Goal: Transaction & Acquisition: Subscribe to service/newsletter

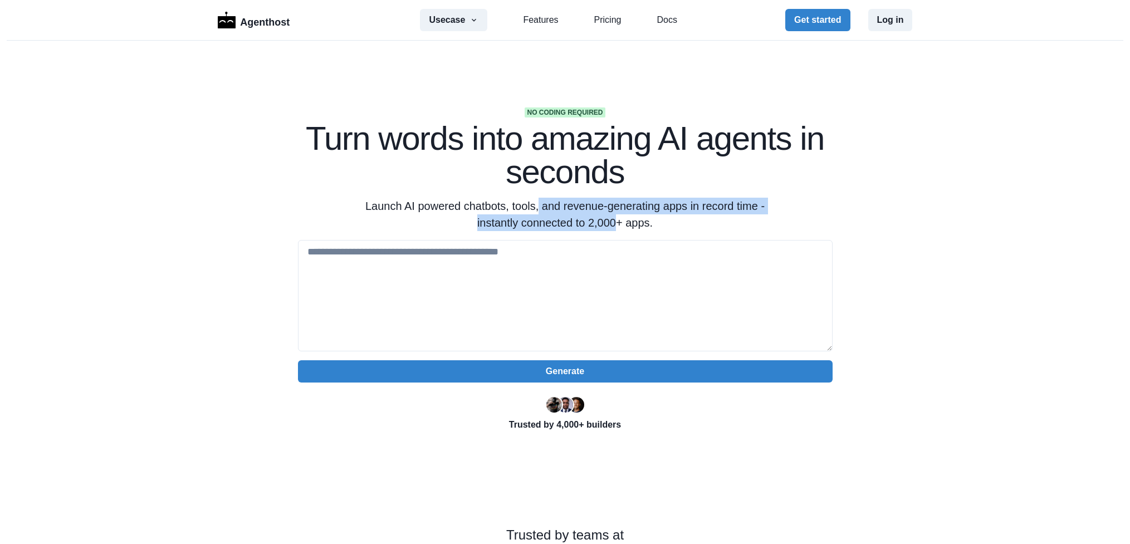
drag, startPoint x: 546, startPoint y: 218, endPoint x: 621, endPoint y: 218, distance: 75.2
click at [616, 218] on p "Launch AI powered chatbots, tools, and revenue-generating apps in record time -…" at bounding box center [566, 214] width 428 height 33
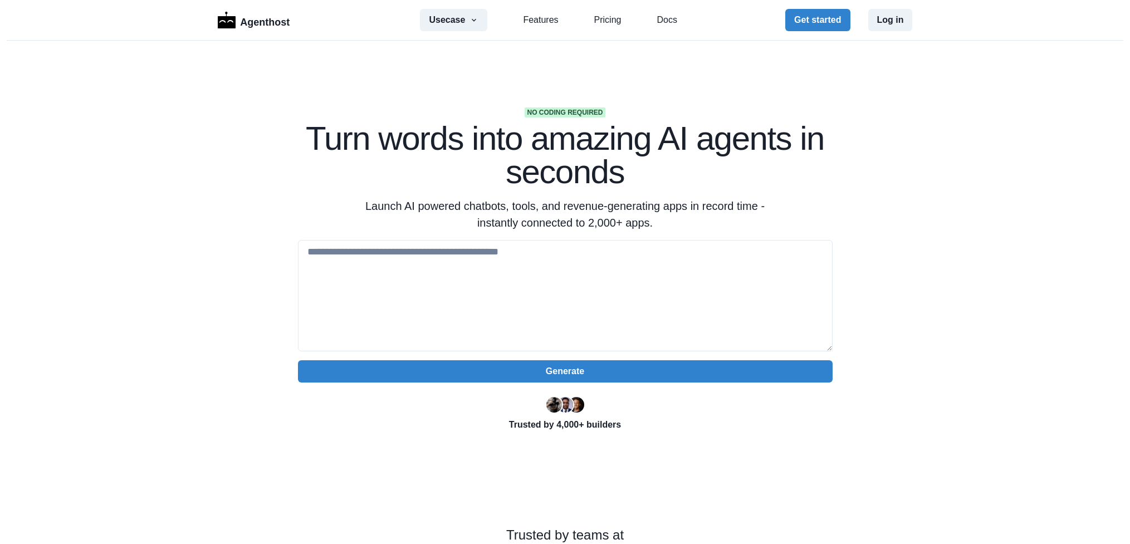
click at [632, 218] on p "Launch AI powered chatbots, tools, and revenue-generating apps in record time -…" at bounding box center [566, 214] width 428 height 33
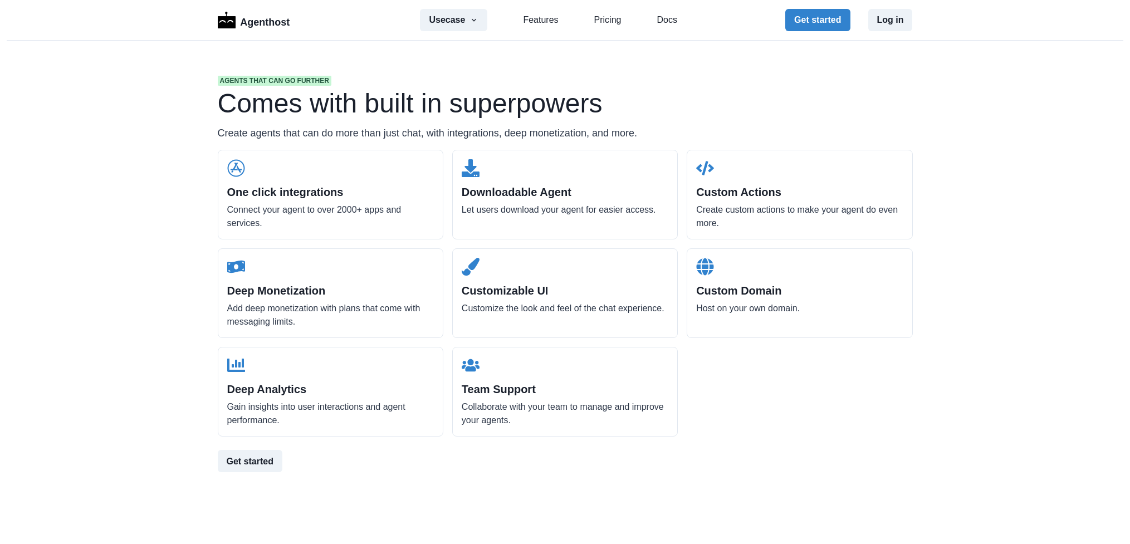
scroll to position [1058, 0]
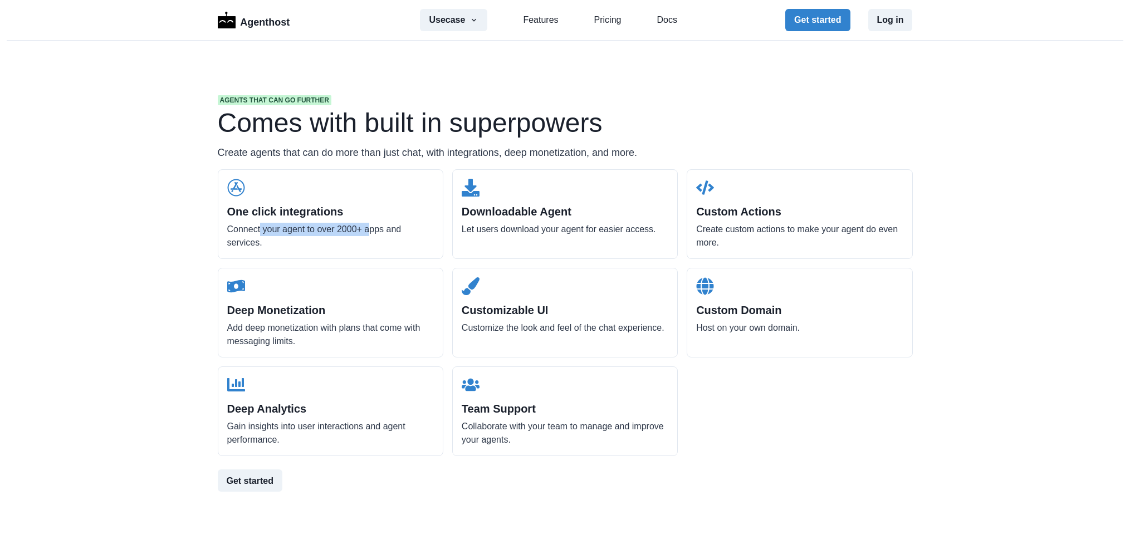
drag, startPoint x: 257, startPoint y: 232, endPoint x: 822, endPoint y: 82, distance: 584.3
click at [365, 223] on p "Connect your agent to over 2000+ apps and services." at bounding box center [330, 236] width 207 height 27
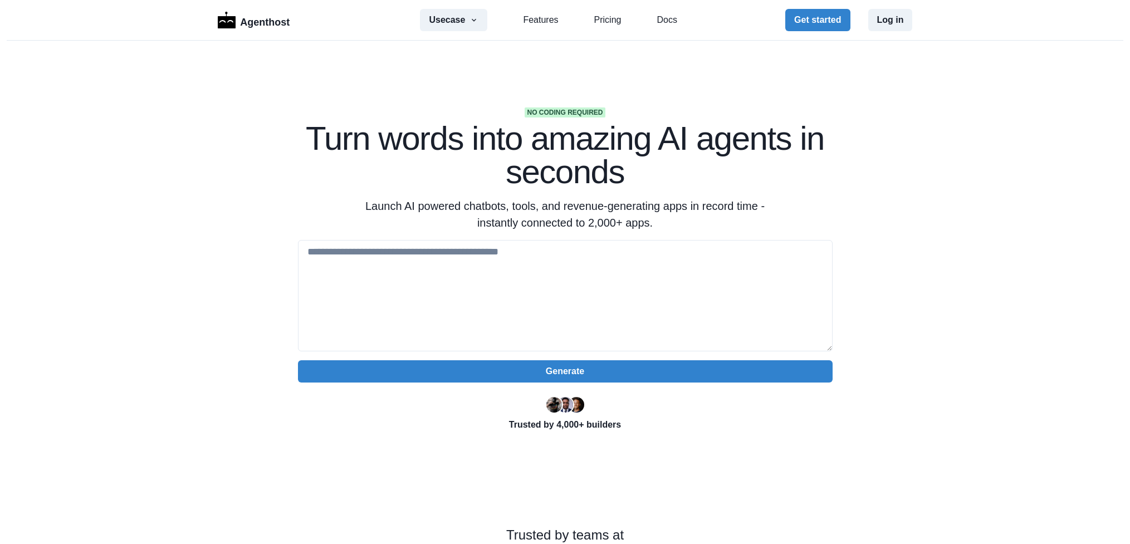
click at [1017, 47] on section "No coding required Turn words into amazing AI agents in seconds Launch AI power…" at bounding box center [565, 351] width 1130 height 621
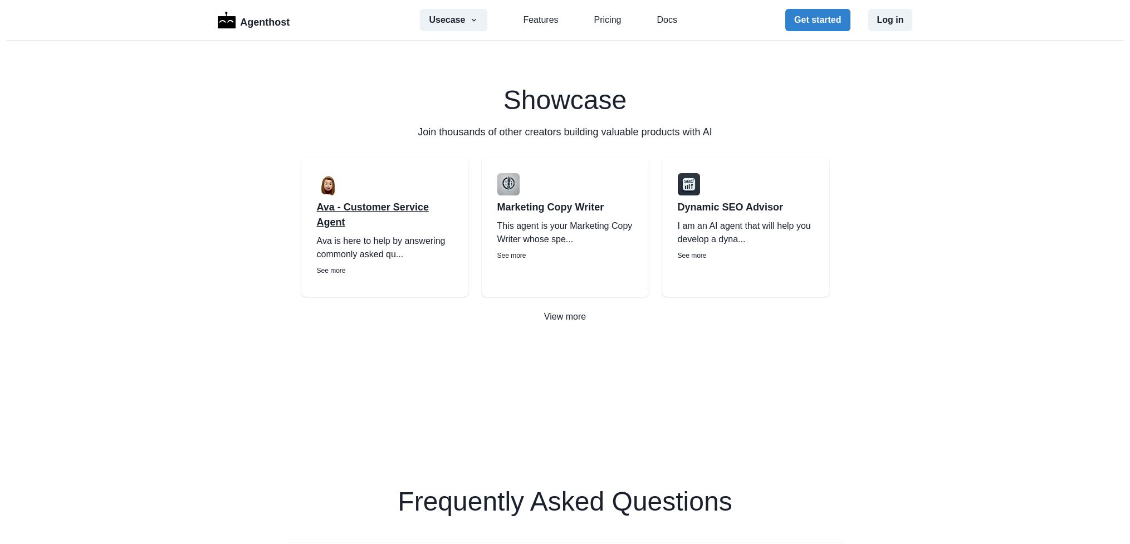
scroll to position [1560, 0]
click at [409, 212] on p "Ava - Customer Service Agent" at bounding box center [385, 217] width 136 height 30
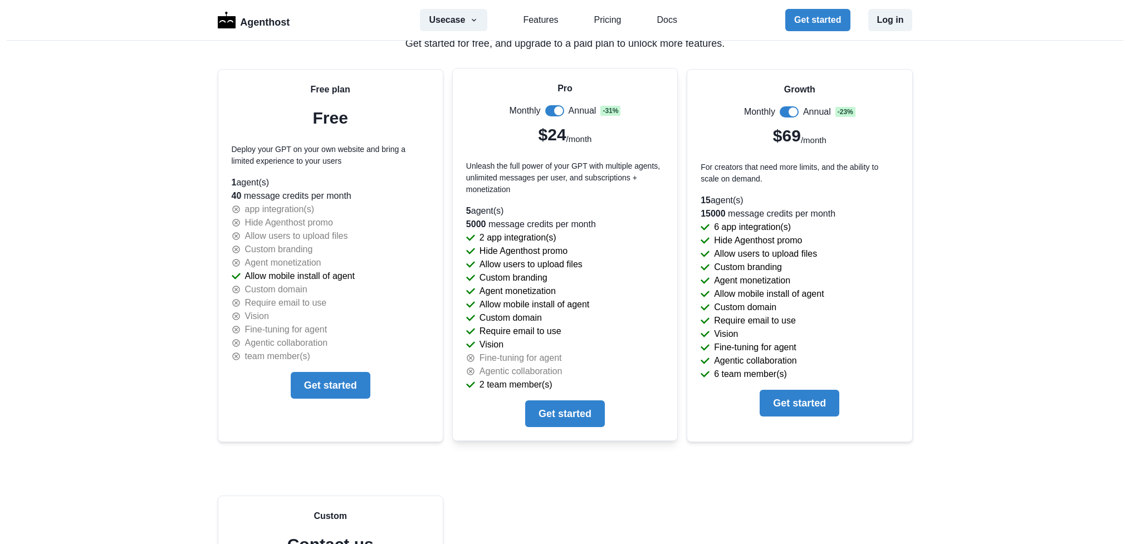
scroll to position [2395, 0]
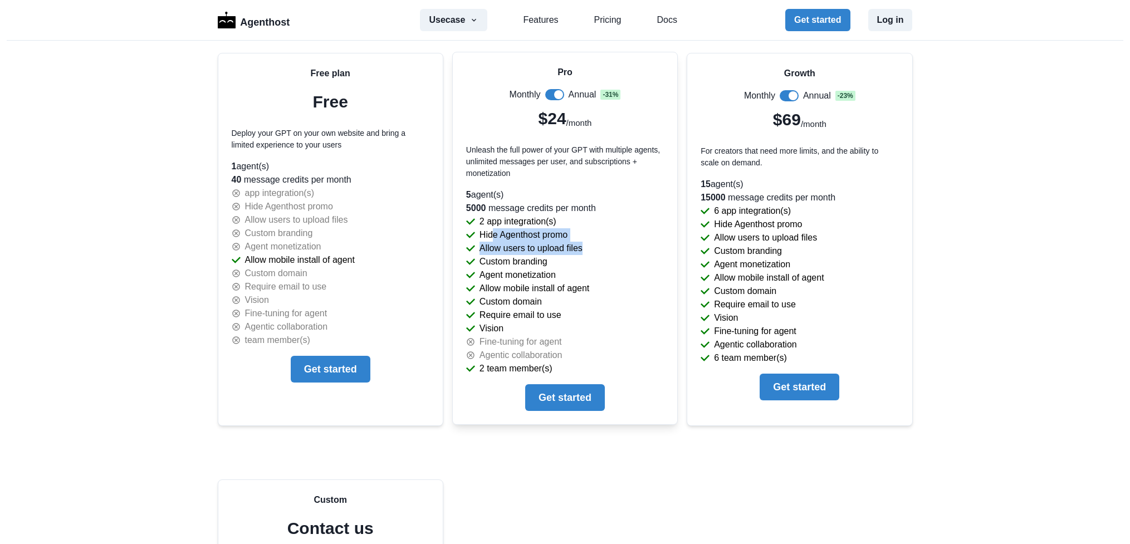
drag, startPoint x: 498, startPoint y: 227, endPoint x: 602, endPoint y: 243, distance: 105.5
click at [597, 244] on div "Pro Monthly Annual - 31 % $24 /month Unleash the full power of your GPT with mu…" at bounding box center [565, 238] width 225 height 372
drag, startPoint x: 509, startPoint y: 330, endPoint x: 524, endPoint y: 358, distance: 30.9
click at [506, 354] on div "Pro Monthly Annual - 31 % $24 /month Unleash the full power of your GPT with mu…" at bounding box center [565, 238] width 225 height 372
click at [548, 360] on p "Agentic collaboration" at bounding box center [521, 355] width 83 height 13
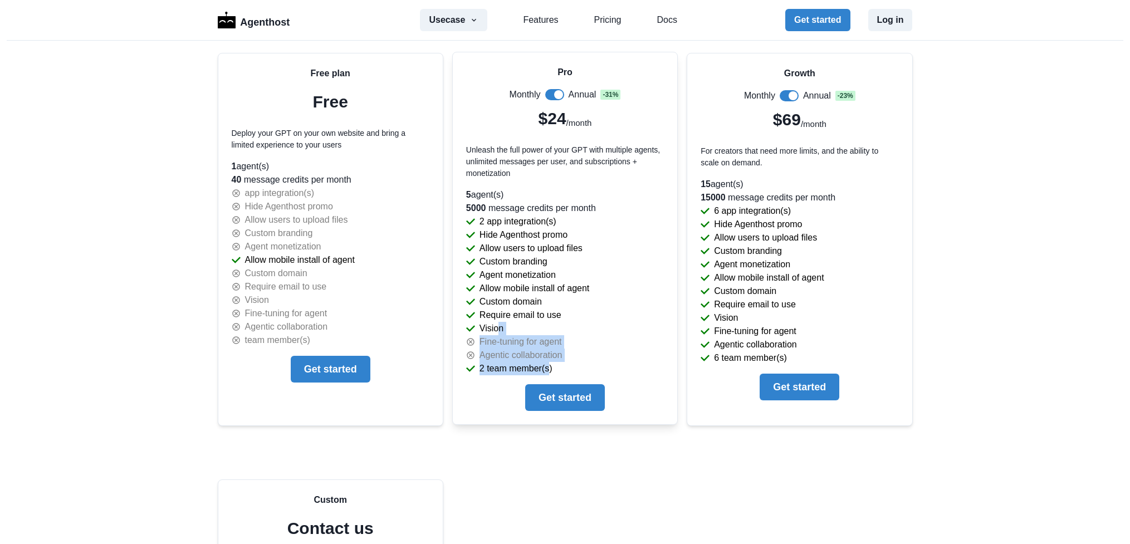
drag, startPoint x: 543, startPoint y: 363, endPoint x: 495, endPoint y: 326, distance: 60.4
click at [495, 326] on div "Pro Monthly Annual - 31 % $24 /month Unleash the full power of your GPT with mu…" at bounding box center [565, 238] width 225 height 372
click at [530, 322] on div "Vision" at bounding box center [565, 328] width 198 height 13
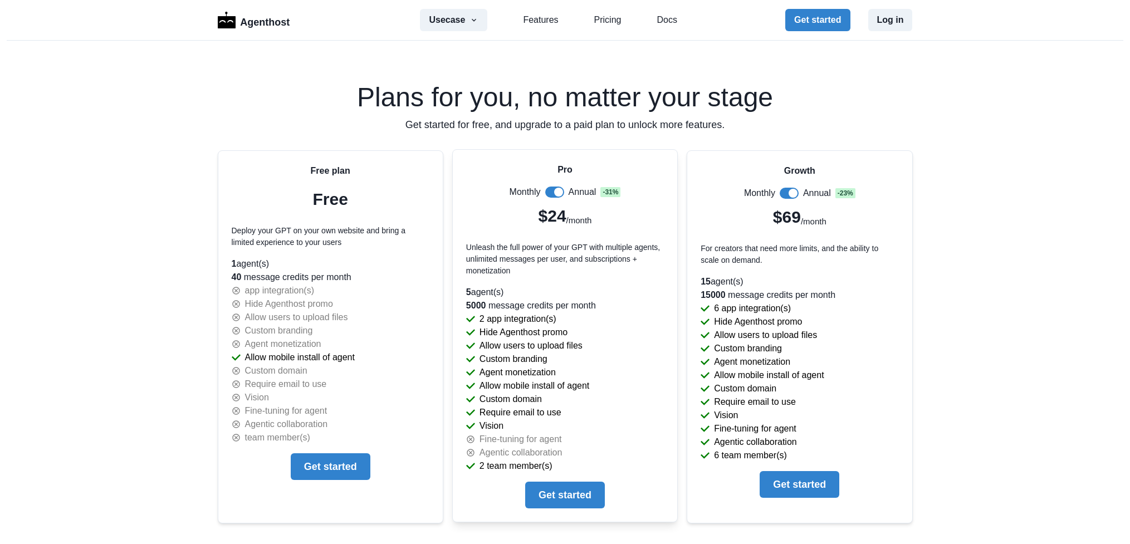
scroll to position [2284, 0]
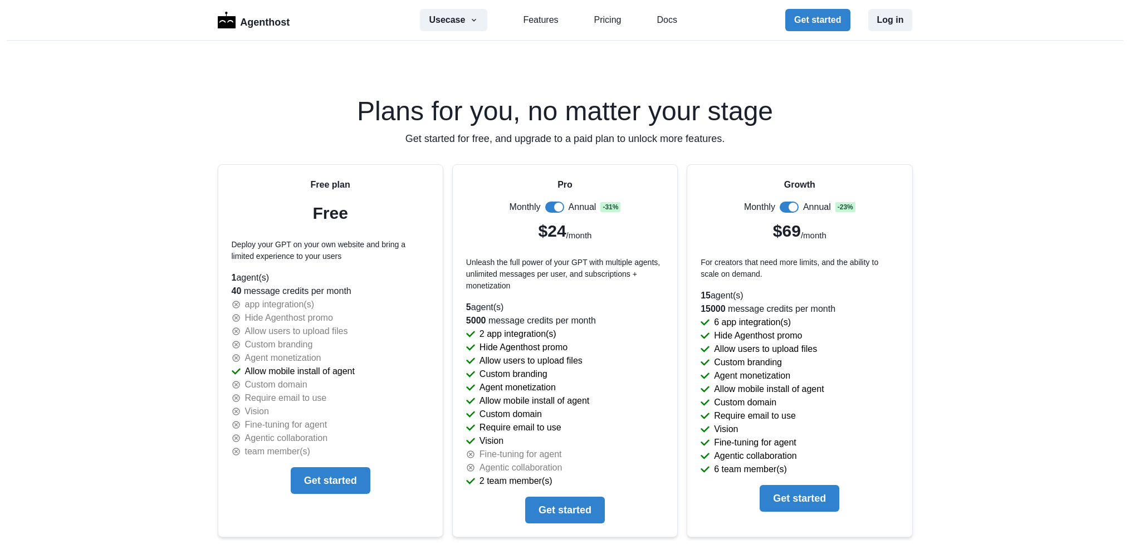
click at [618, 17] on div "Usecase AI SaaS Customer Support SMS Chatbot Sales Marketing Education Features…" at bounding box center [548, 20] width 257 height 22
